Goal: Entertainment & Leisure: Consume media (video, audio)

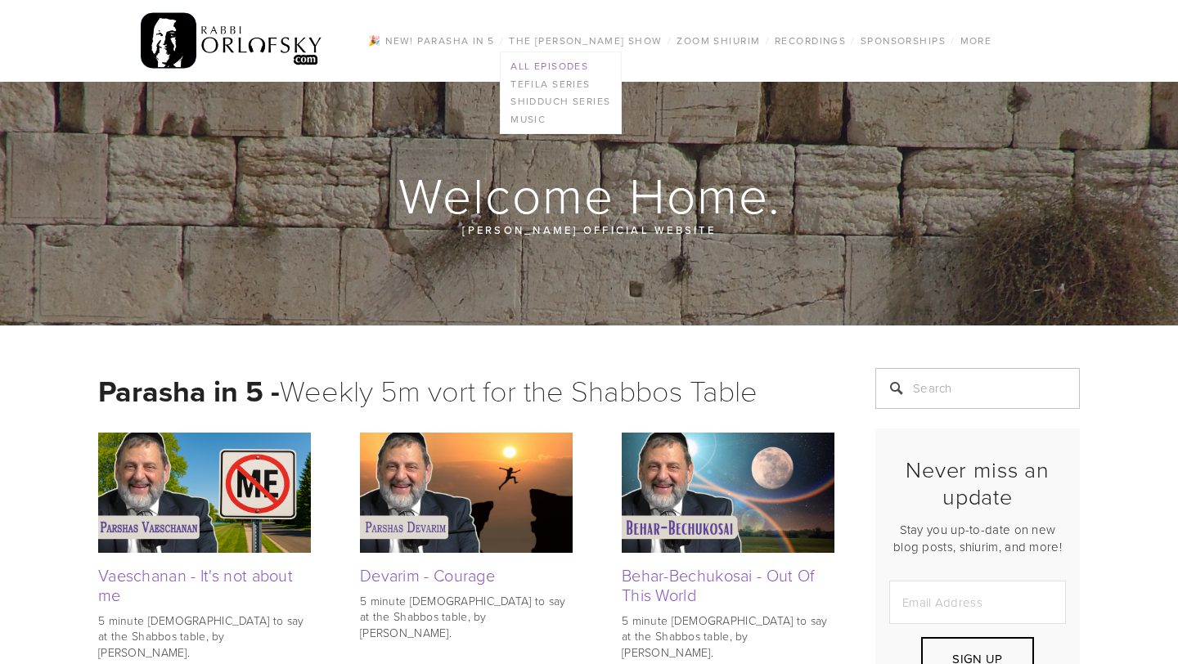
click at [546, 65] on link "All Episodes" at bounding box center [561, 66] width 120 height 18
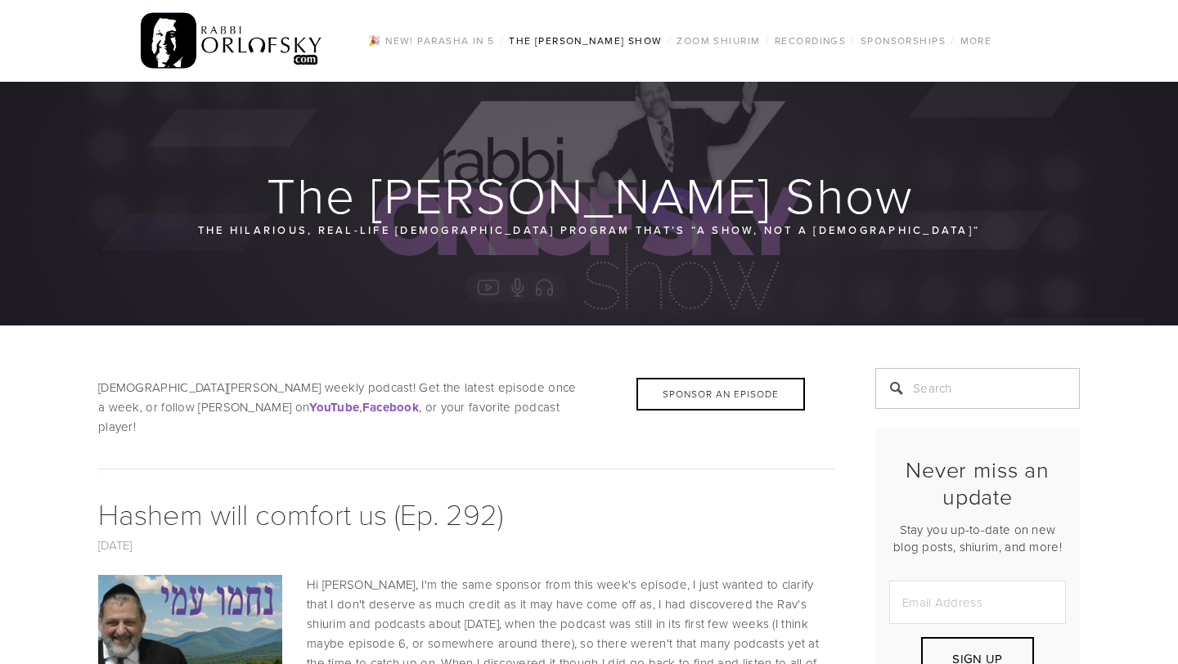
click at [144, 586] on img at bounding box center [190, 667] width 327 height 184
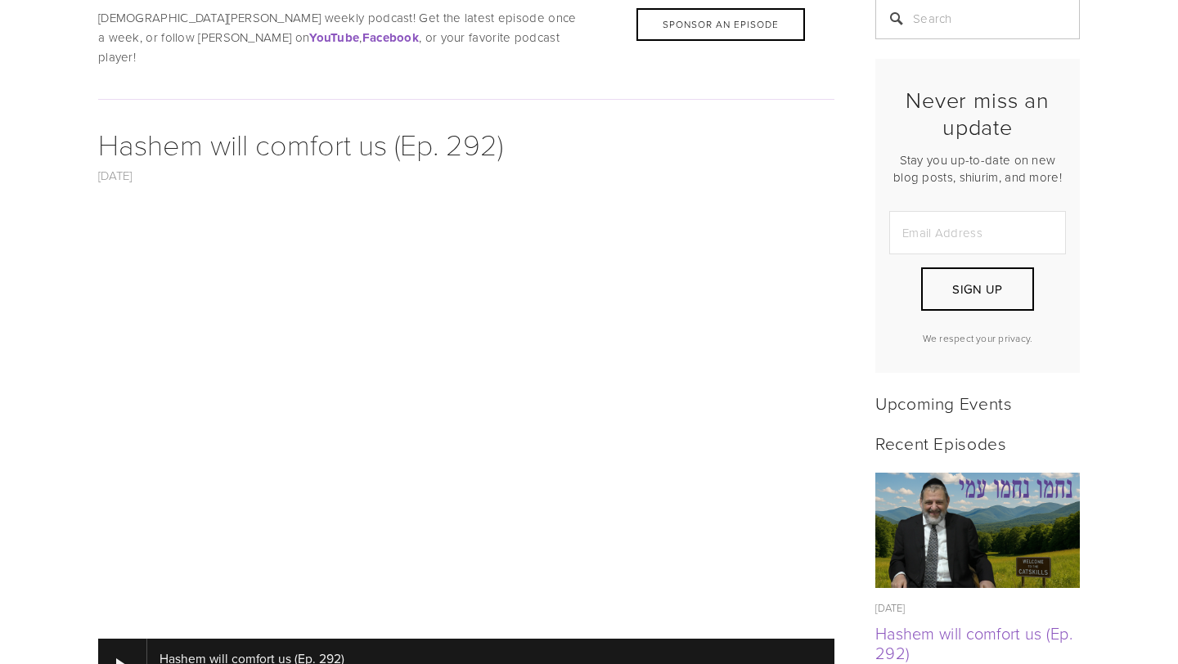
scroll to position [466, 0]
